Goal: Book appointment/travel/reservation

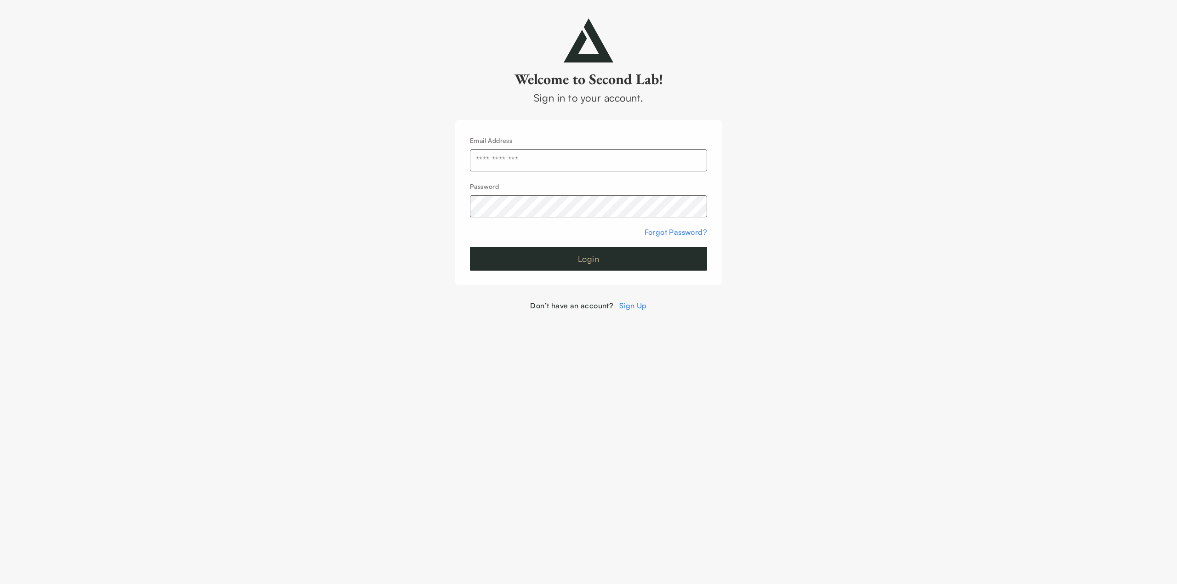
type input "**********"
click at [581, 260] on button "Login" at bounding box center [588, 259] width 237 height 24
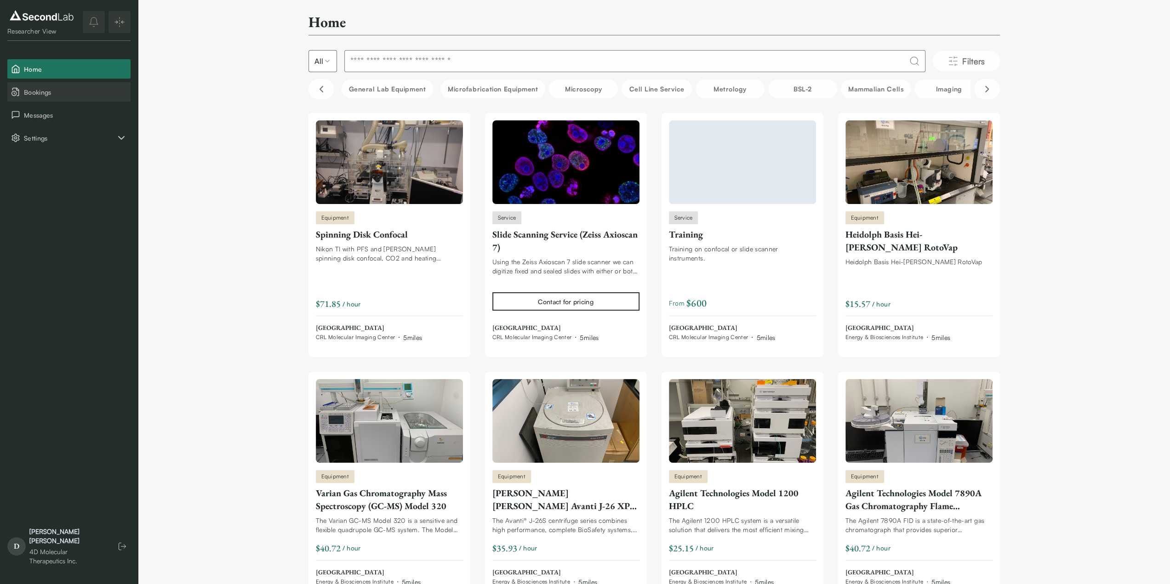
click at [29, 89] on span "Bookings" at bounding box center [75, 92] width 103 height 10
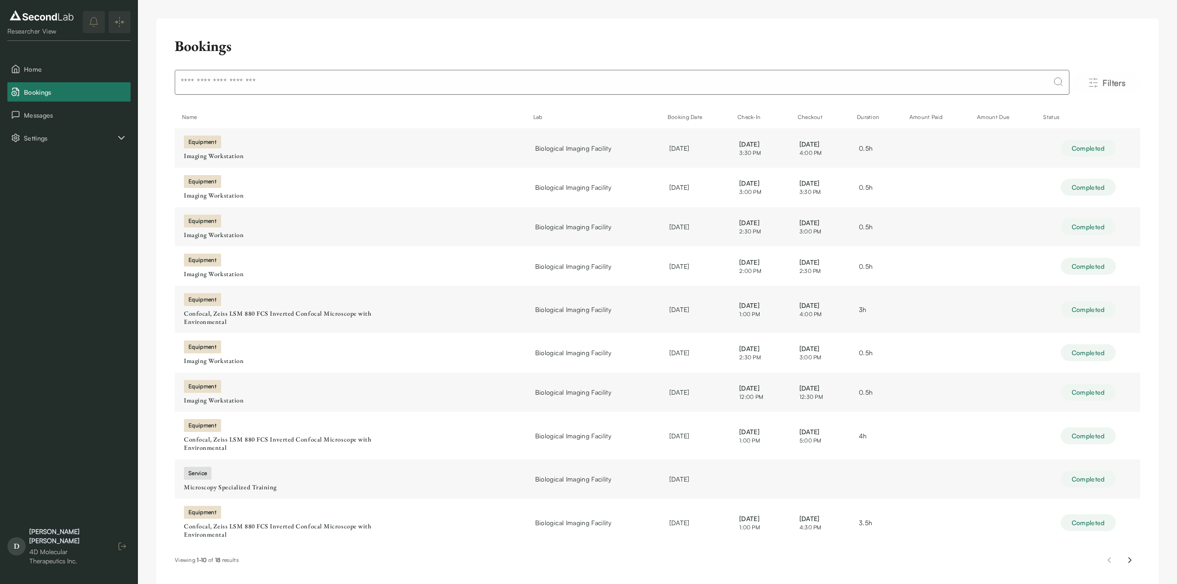
click at [120, 550] on icon "button" at bounding box center [122, 546] width 9 height 9
